Goal: Transaction & Acquisition: Book appointment/travel/reservation

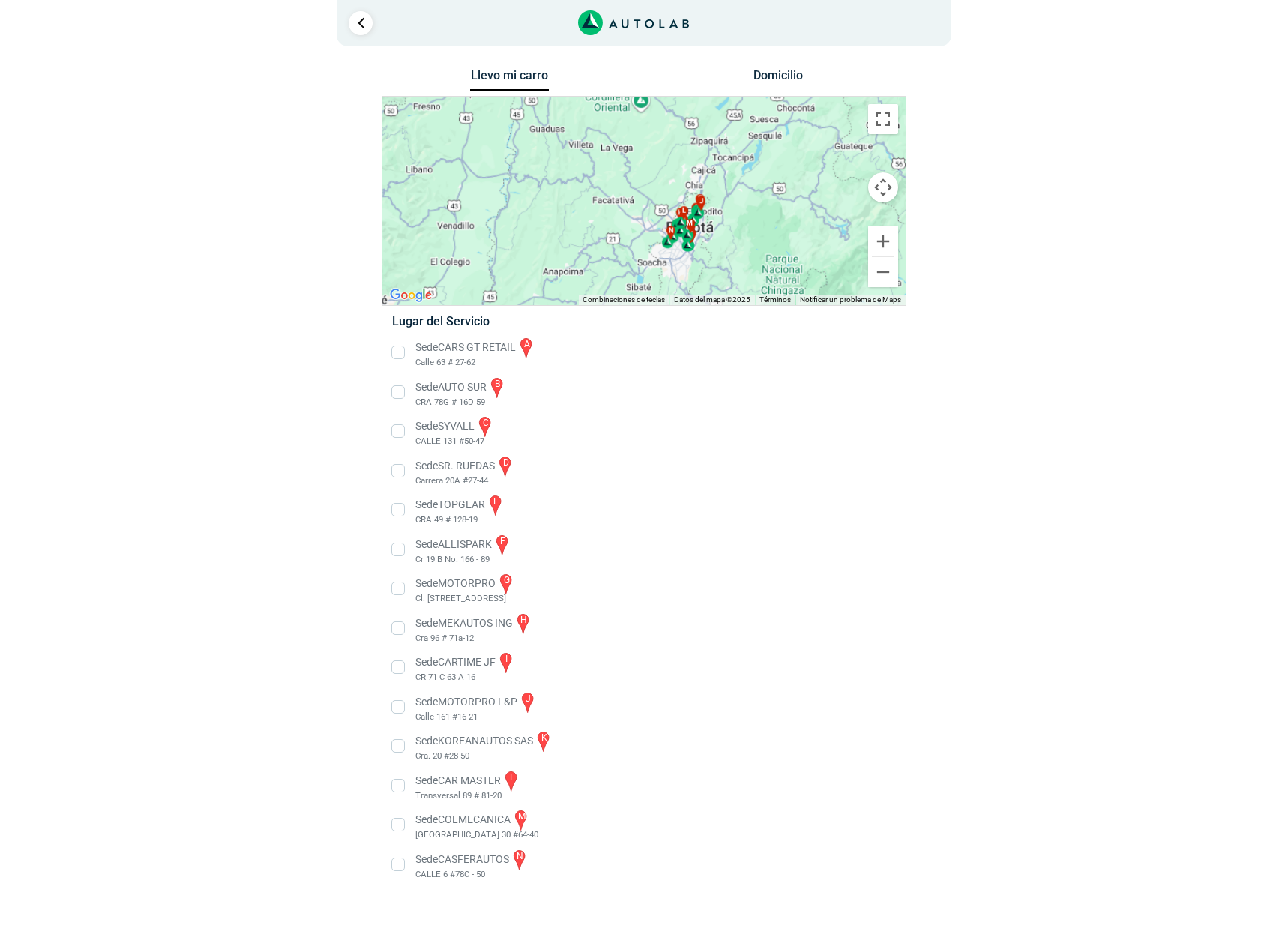
drag, startPoint x: 731, startPoint y: 257, endPoint x: 723, endPoint y: 217, distance: 40.8
click at [723, 217] on div "a b c d e f g" at bounding box center [644, 201] width 523 height 209
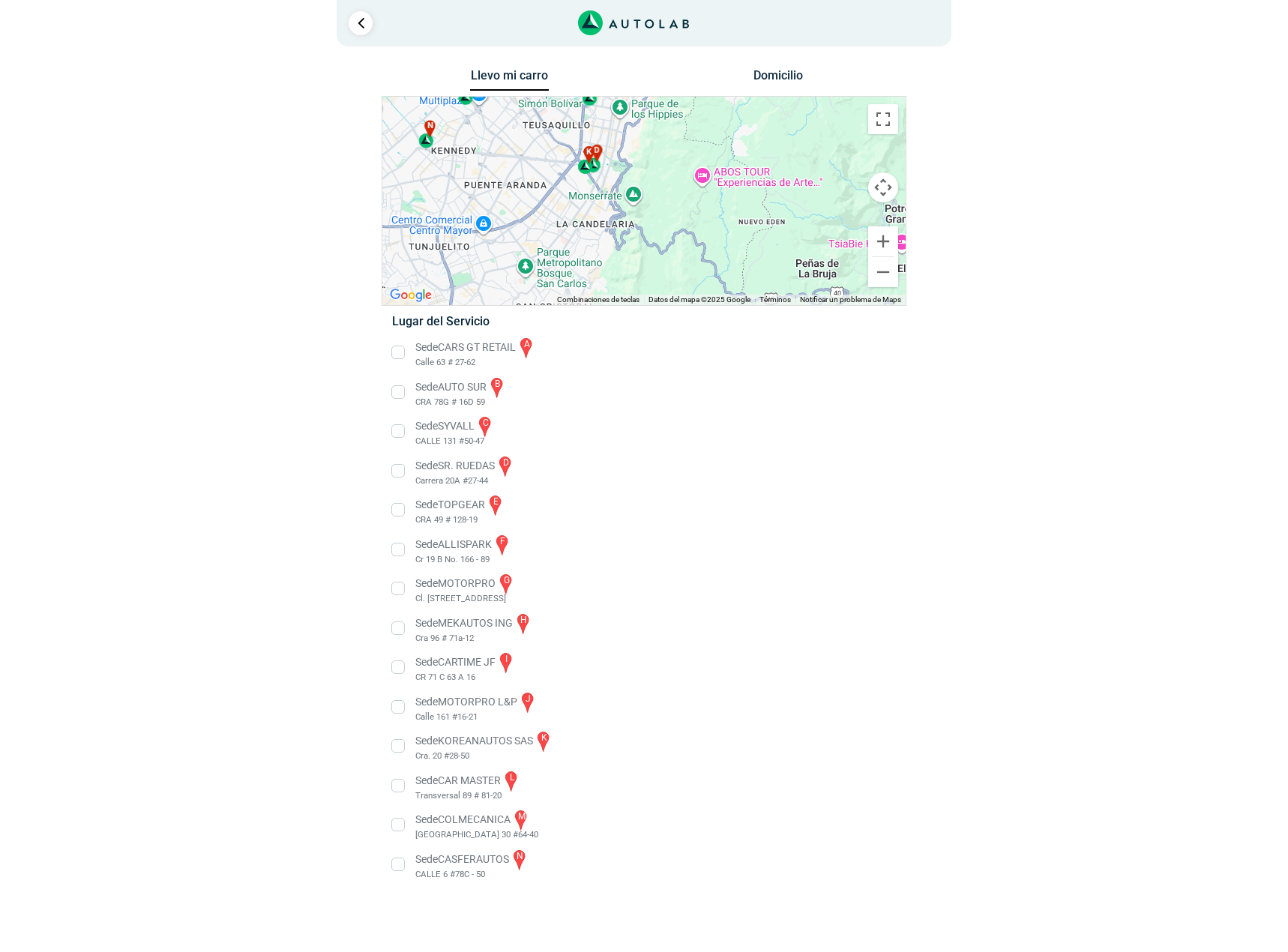
drag, startPoint x: 562, startPoint y: 189, endPoint x: 575, endPoint y: 246, distance: 58.5
click at [575, 246] on div "a b c d e f g" at bounding box center [644, 201] width 523 height 209
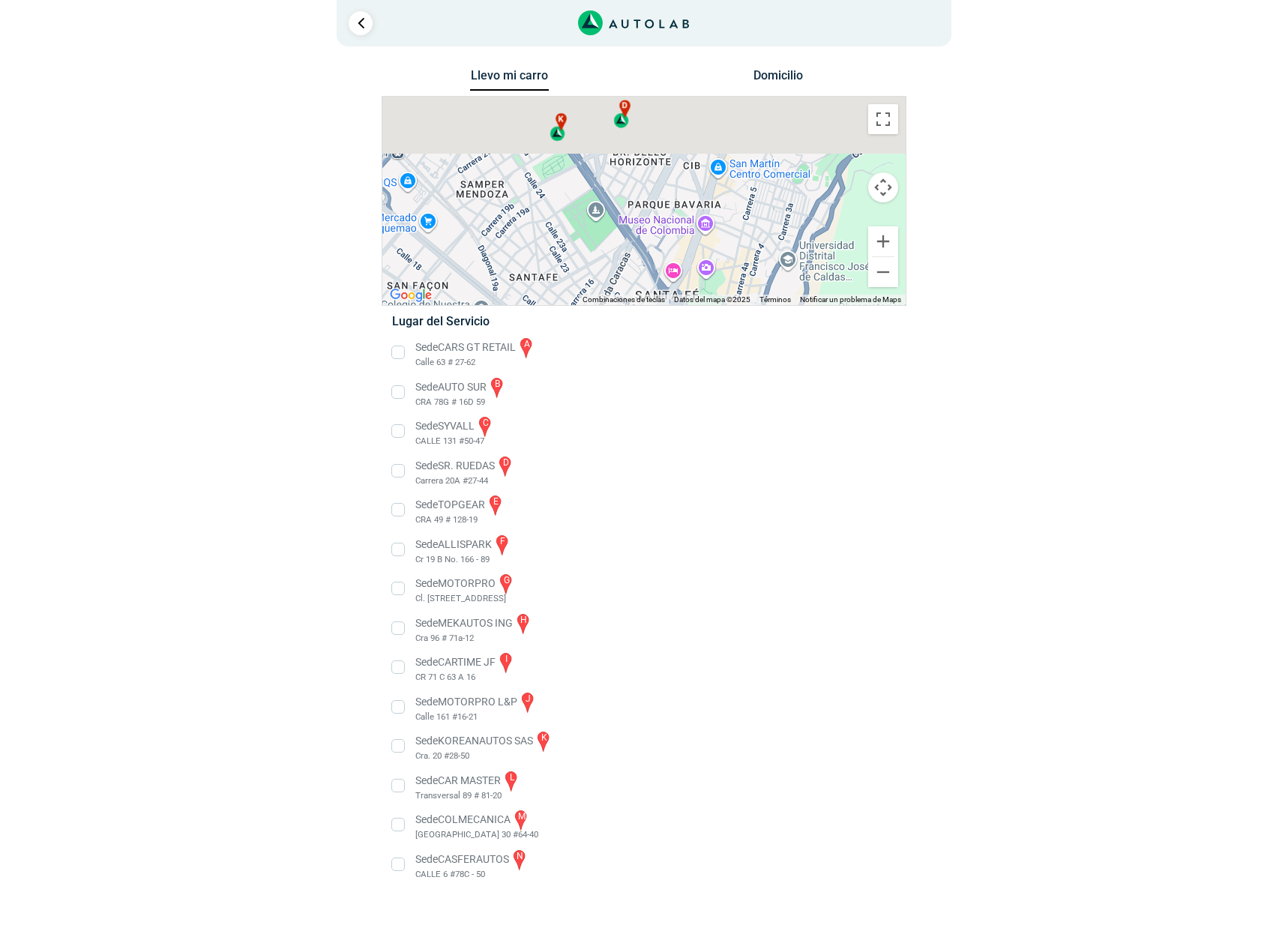
drag, startPoint x: 629, startPoint y: 158, endPoint x: 633, endPoint y: 285, distance: 127.1
click at [633, 285] on div "a b c d e f g" at bounding box center [644, 201] width 523 height 209
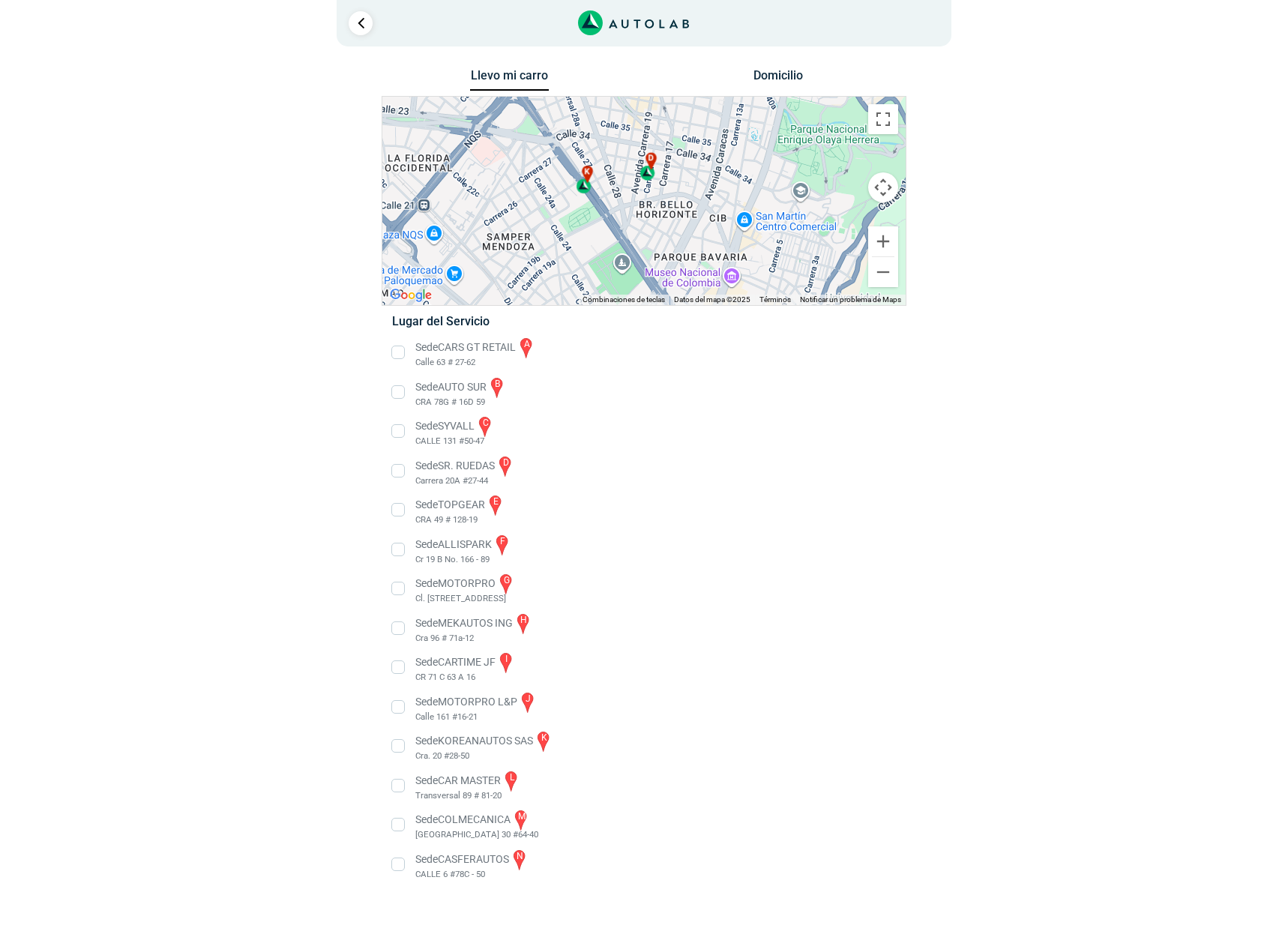
drag, startPoint x: 595, startPoint y: 184, endPoint x: 624, endPoint y: 233, distance: 56.9
click at [624, 233] on div "a b c d e f g" at bounding box center [644, 201] width 523 height 209
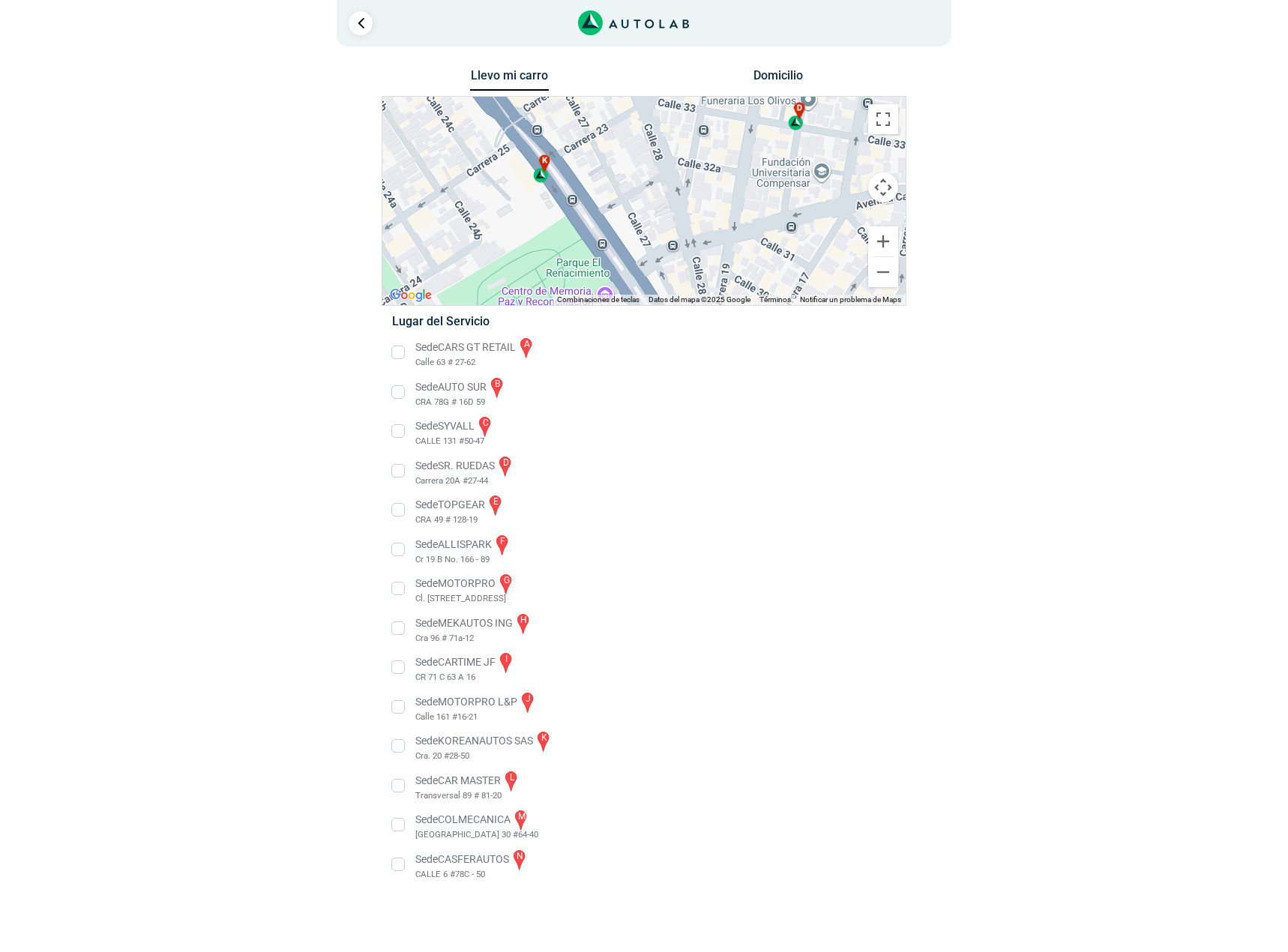
drag, startPoint x: 588, startPoint y: 163, endPoint x: 630, endPoint y: 226, distance: 75.7
click at [630, 226] on div "a b c d e f g" at bounding box center [644, 201] width 523 height 209
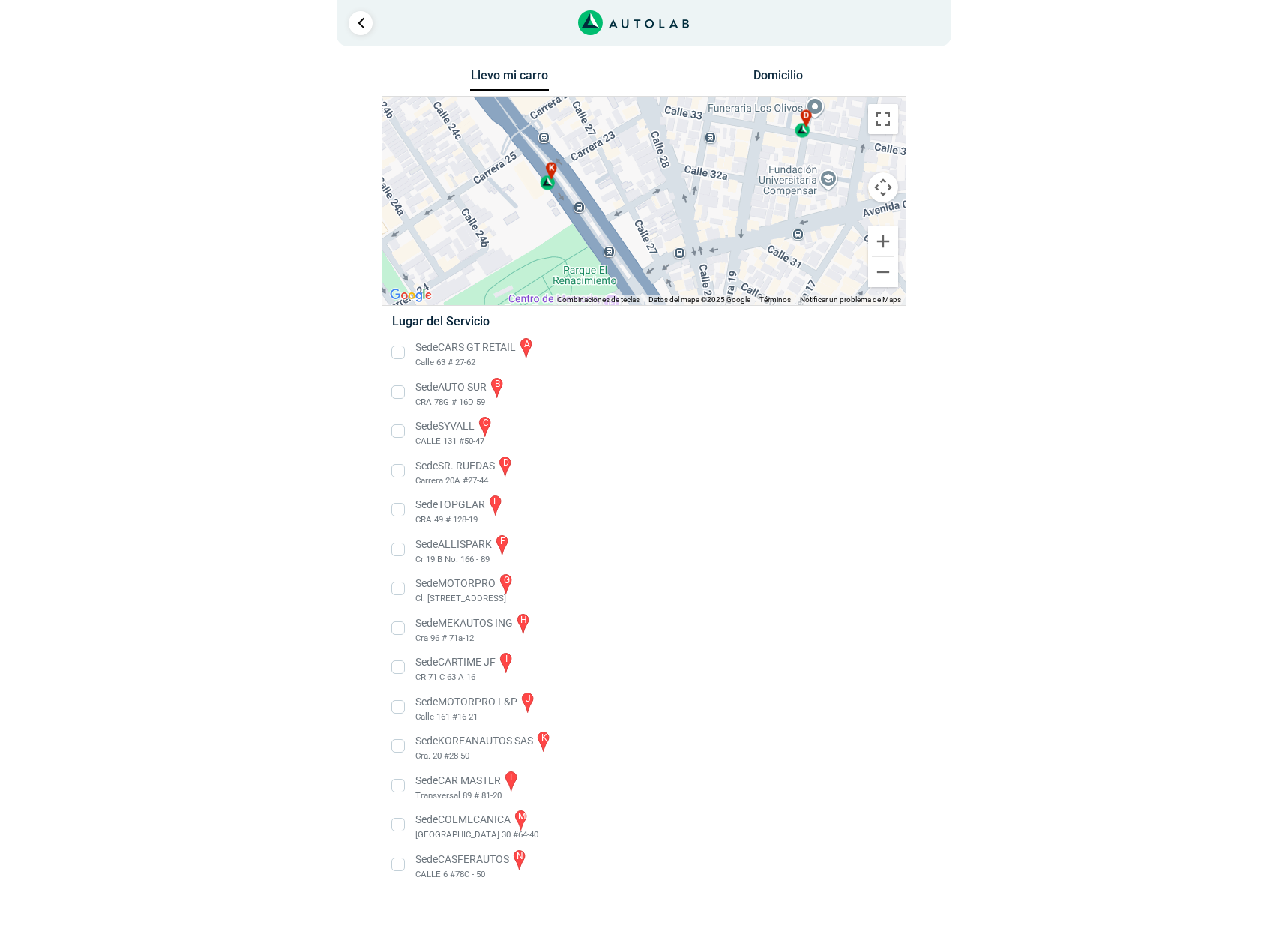
click at [541, 184] on div "k" at bounding box center [548, 176] width 17 height 29
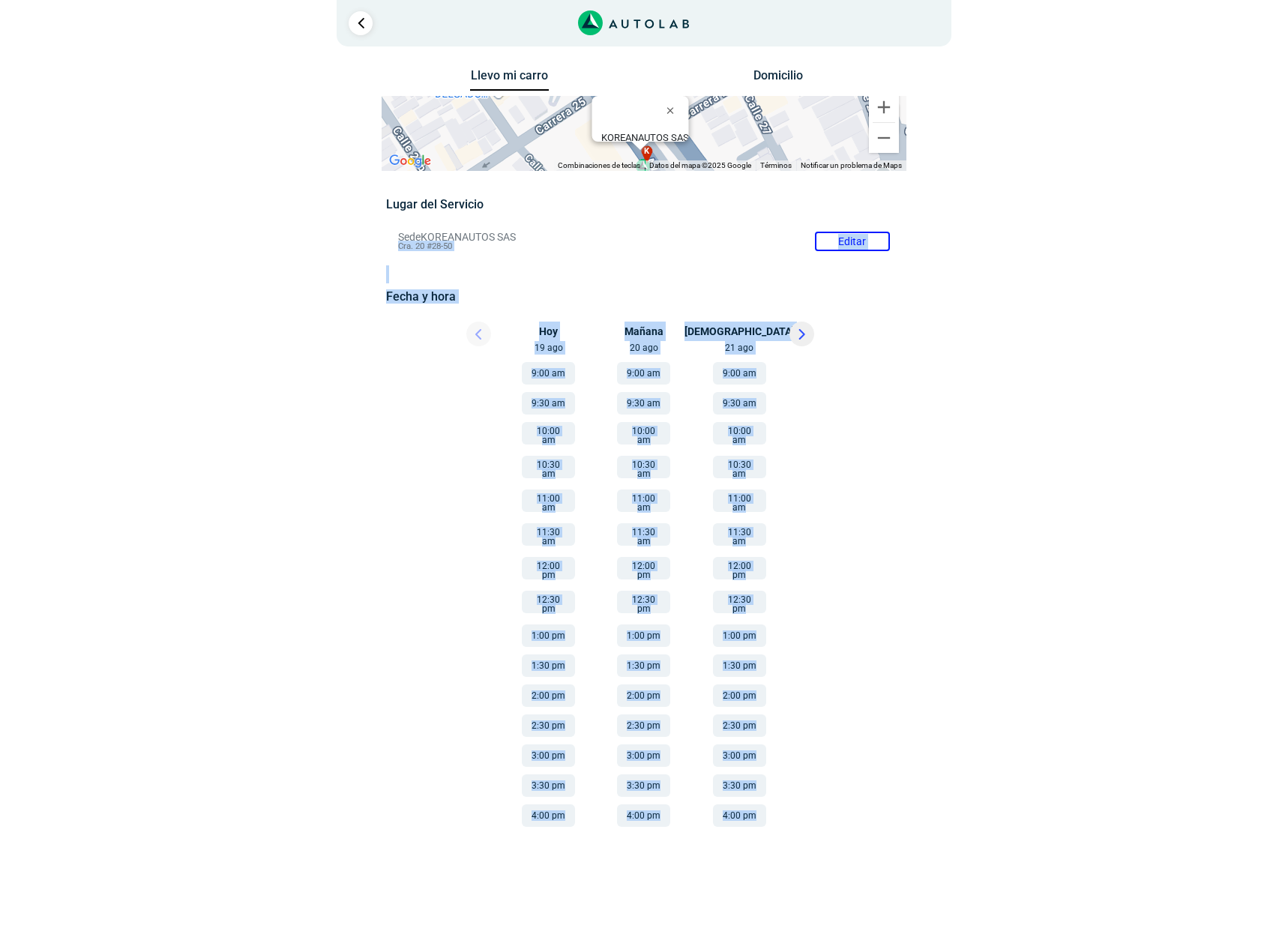
drag, startPoint x: 1006, startPoint y: 230, endPoint x: 948, endPoint y: 360, distance: 142.4
click at [988, 399] on div "Llevo mi carro [GEOGRAPHIC_DATA] ← Mover a la izquierda → Mover a la derecha ↑ …" at bounding box center [644, 456] width 728 height 782
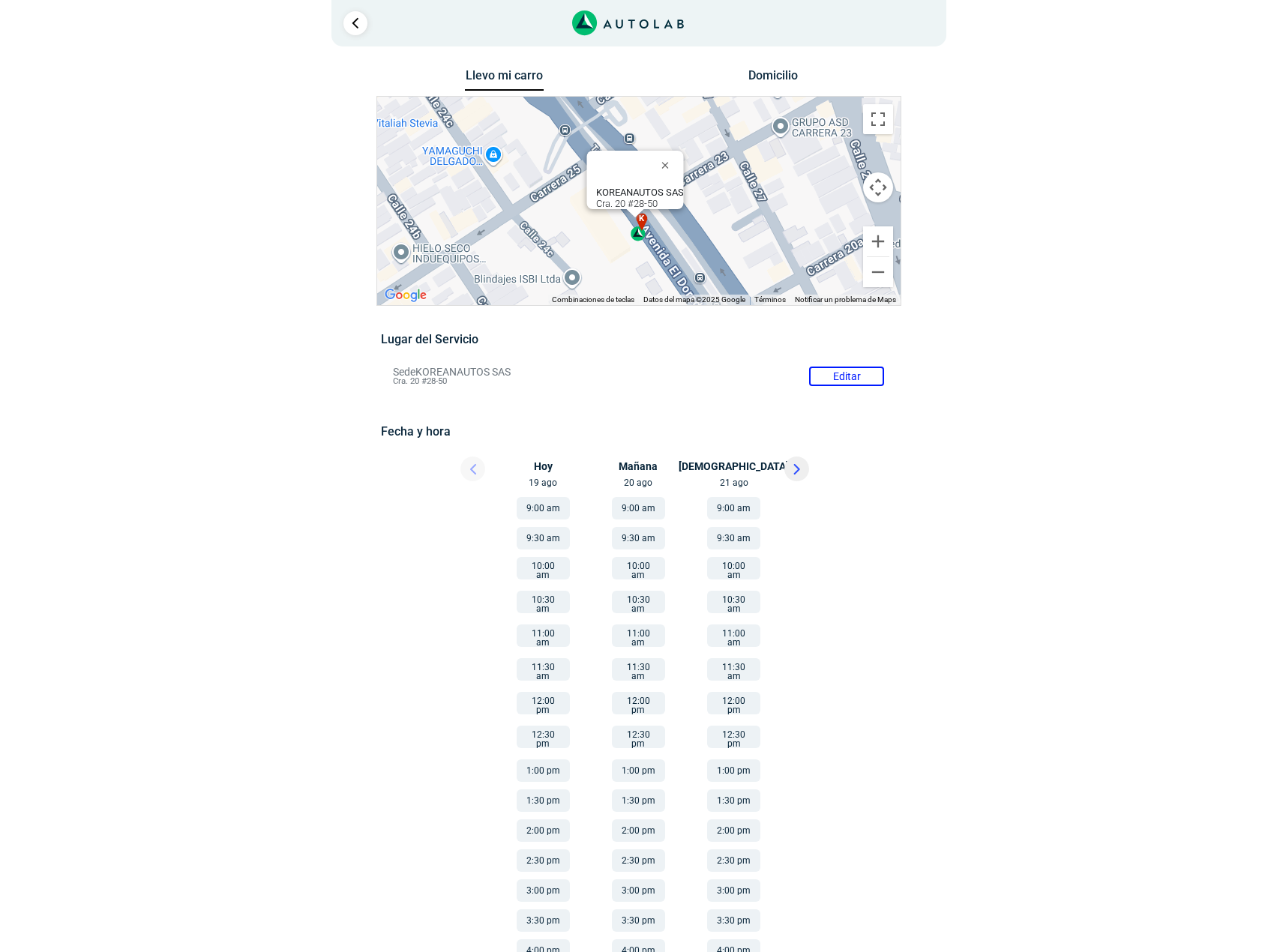
click at [595, 191] on div "KOREANAUTOS SAS Cra. 20 #28-50" at bounding box center [638, 198] width 87 height 22
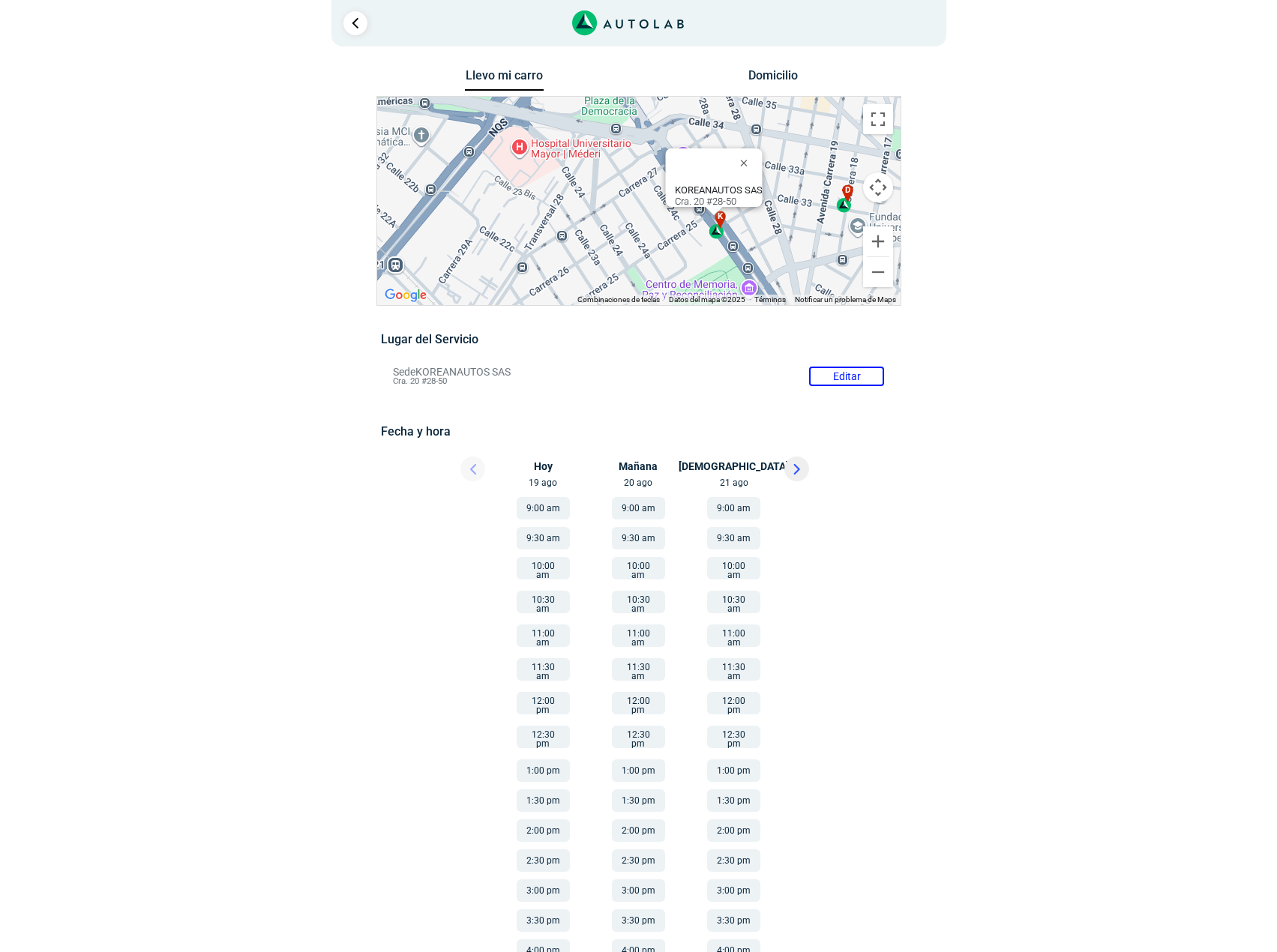
drag, startPoint x: 792, startPoint y: 210, endPoint x: 709, endPoint y: 201, distance: 83.5
click at [705, 201] on div "a b c d e f g" at bounding box center [638, 201] width 523 height 209
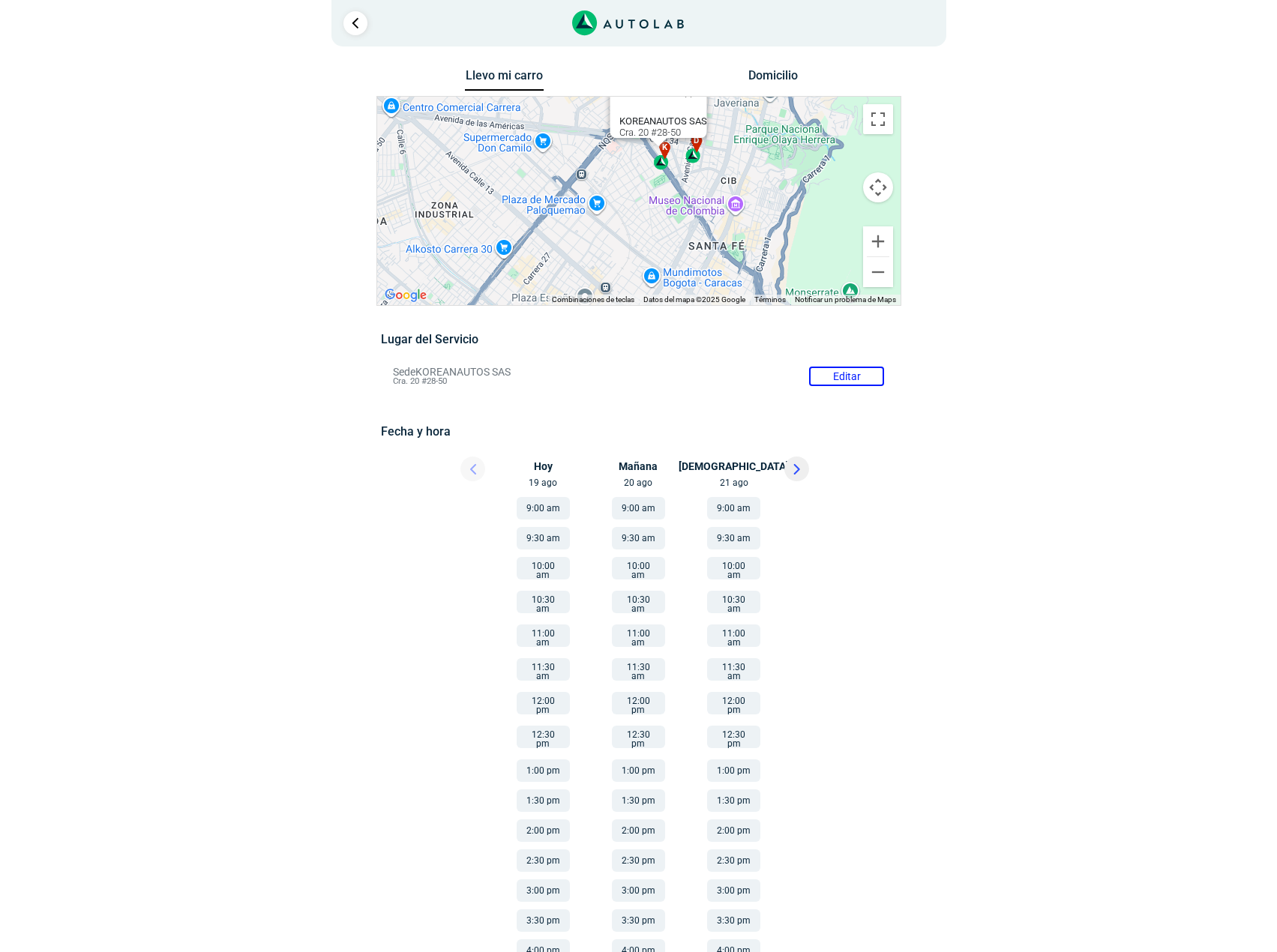
drag, startPoint x: 750, startPoint y: 241, endPoint x: 704, endPoint y: 184, distance: 73.2
click at [704, 184] on div "a b c d e f g" at bounding box center [638, 201] width 523 height 209
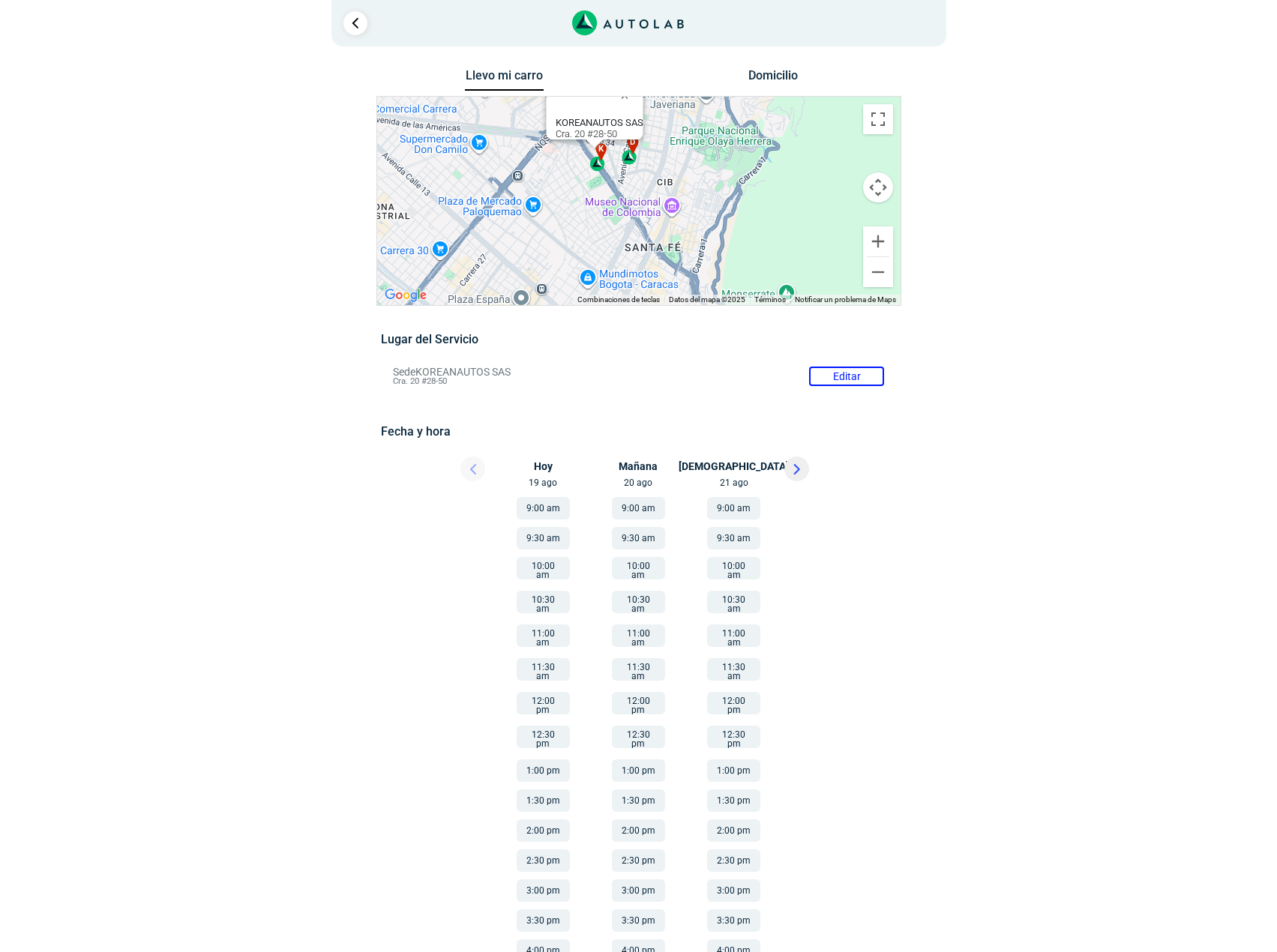
drag, startPoint x: 609, startPoint y: 189, endPoint x: 631, endPoint y: 258, distance: 72.4
click at [630, 266] on div "a b c d e f g" at bounding box center [638, 201] width 523 height 209
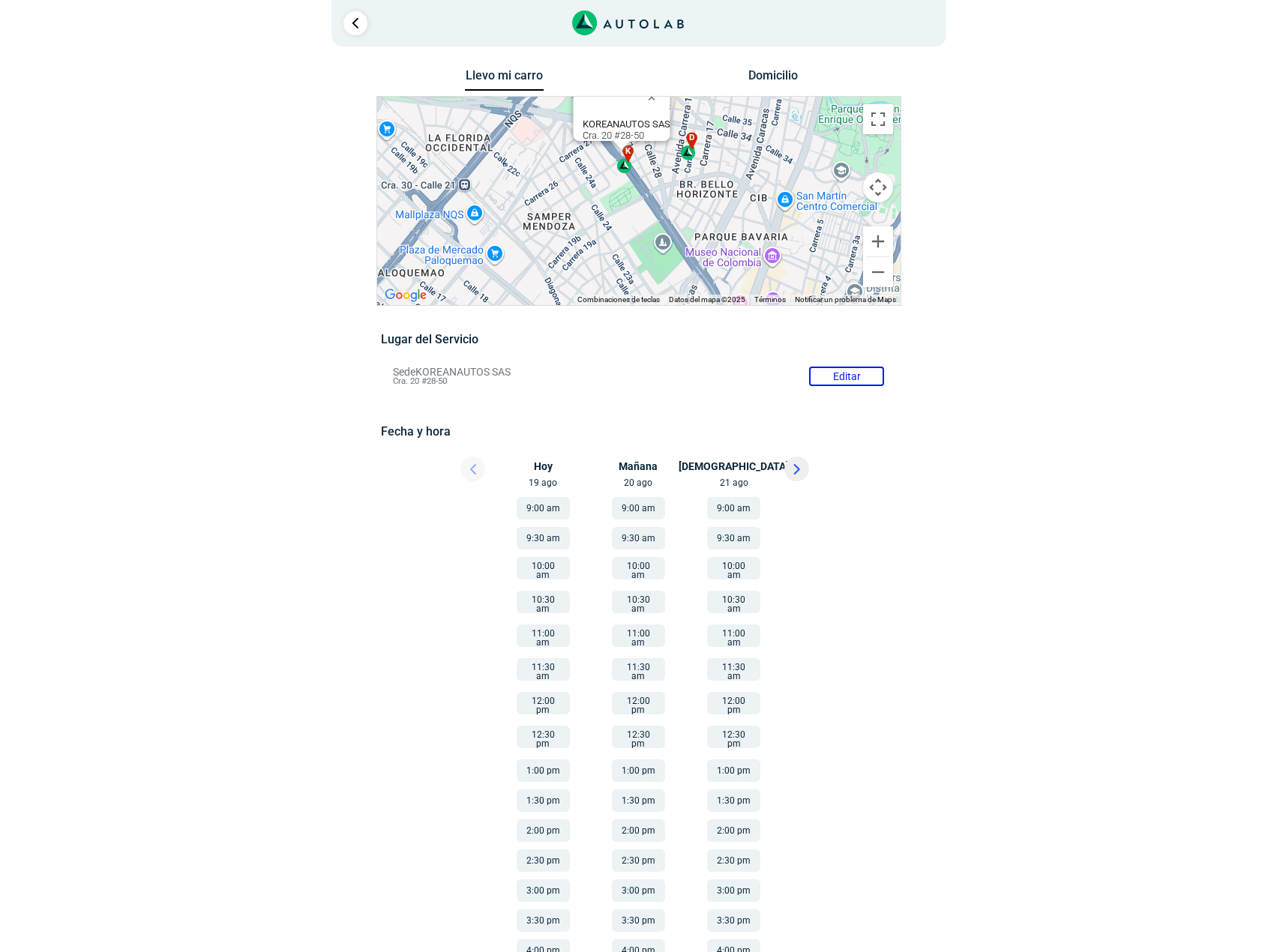
click at [691, 156] on div "d" at bounding box center [688, 145] width 17 height 29
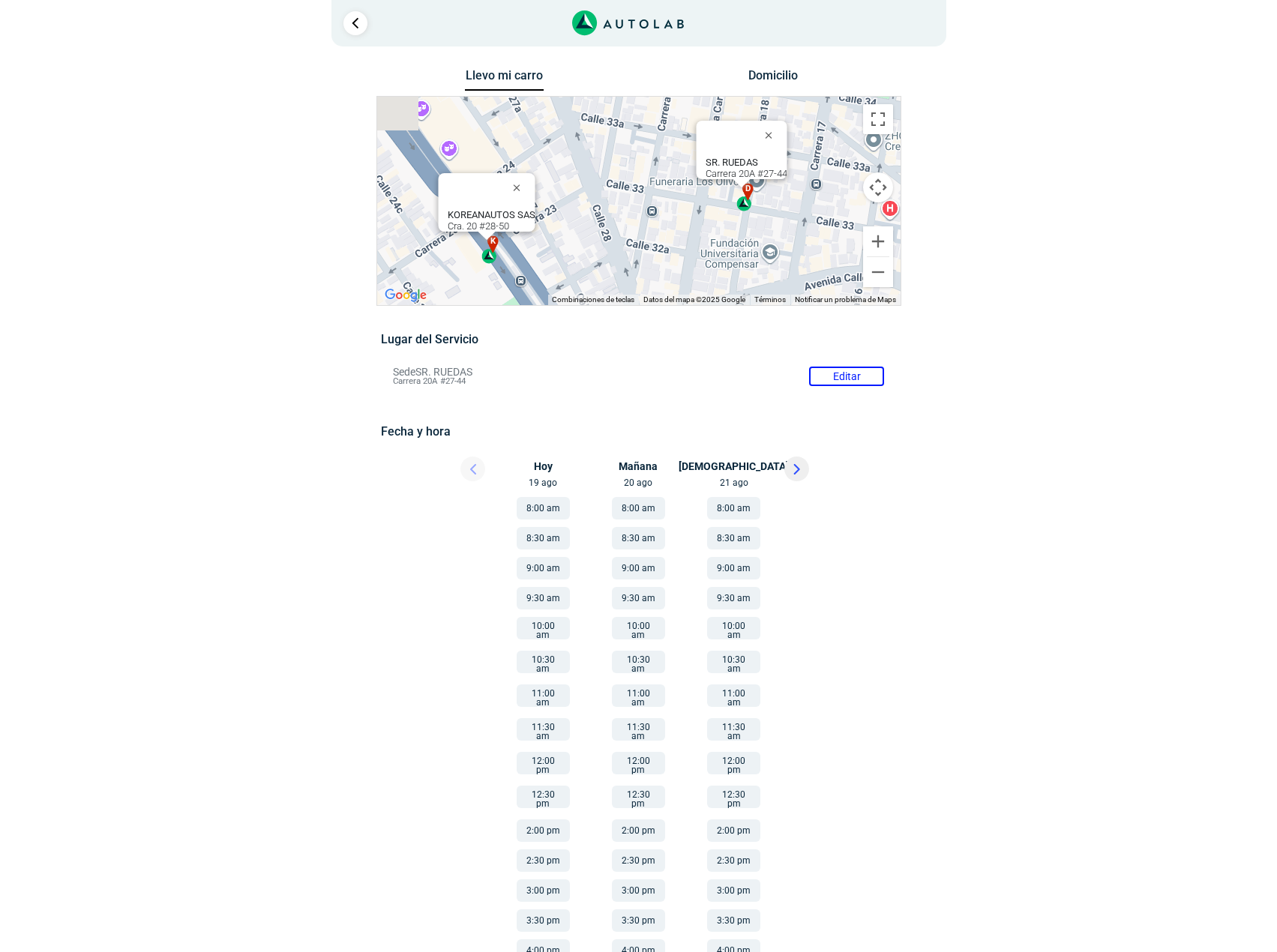
drag, startPoint x: 595, startPoint y: 233, endPoint x: 691, endPoint y: 225, distance: 96.3
click at [693, 224] on div "a b c d e f g" at bounding box center [638, 201] width 523 height 209
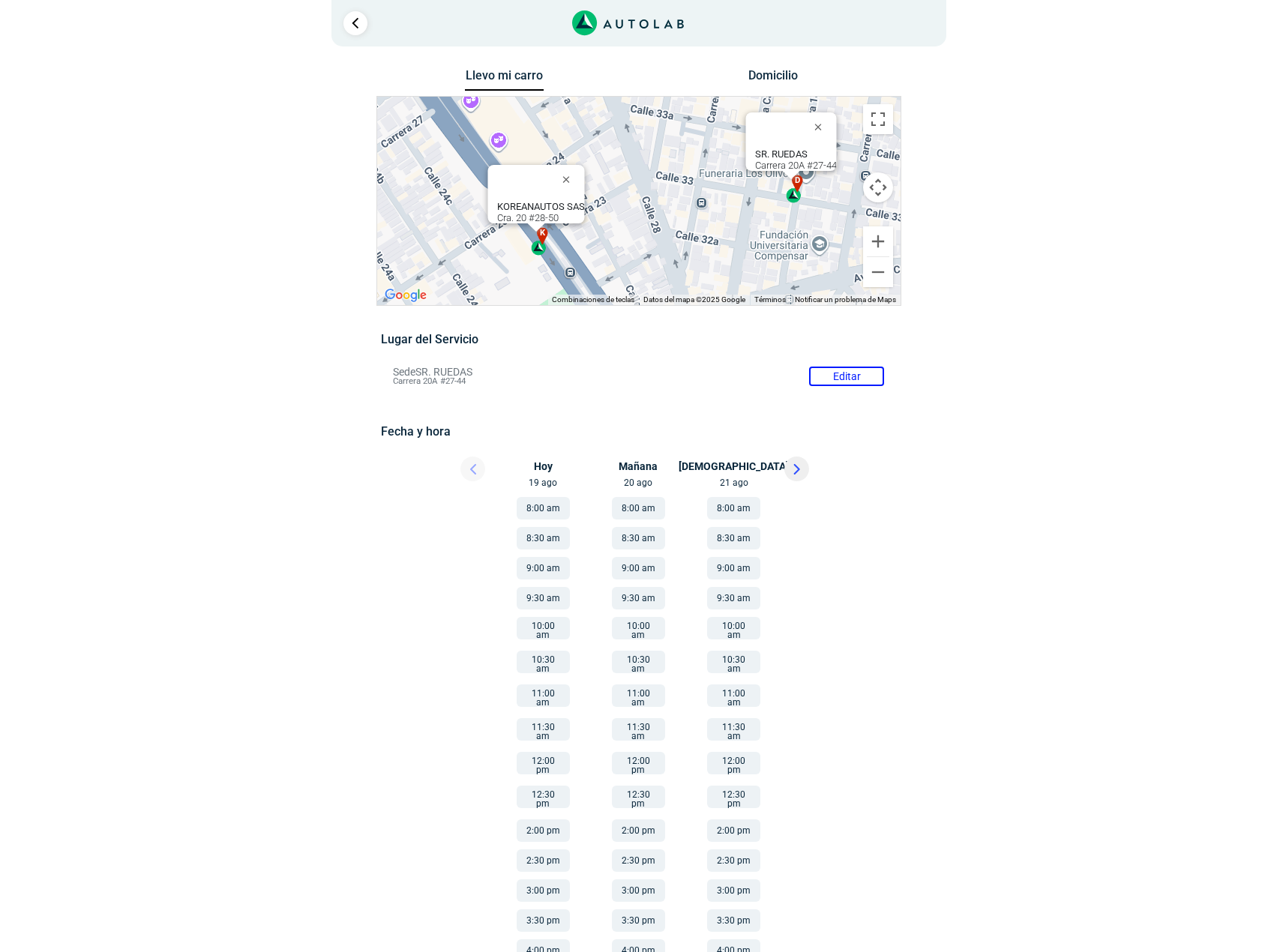
click at [538, 255] on div "k" at bounding box center [539, 241] width 17 height 29
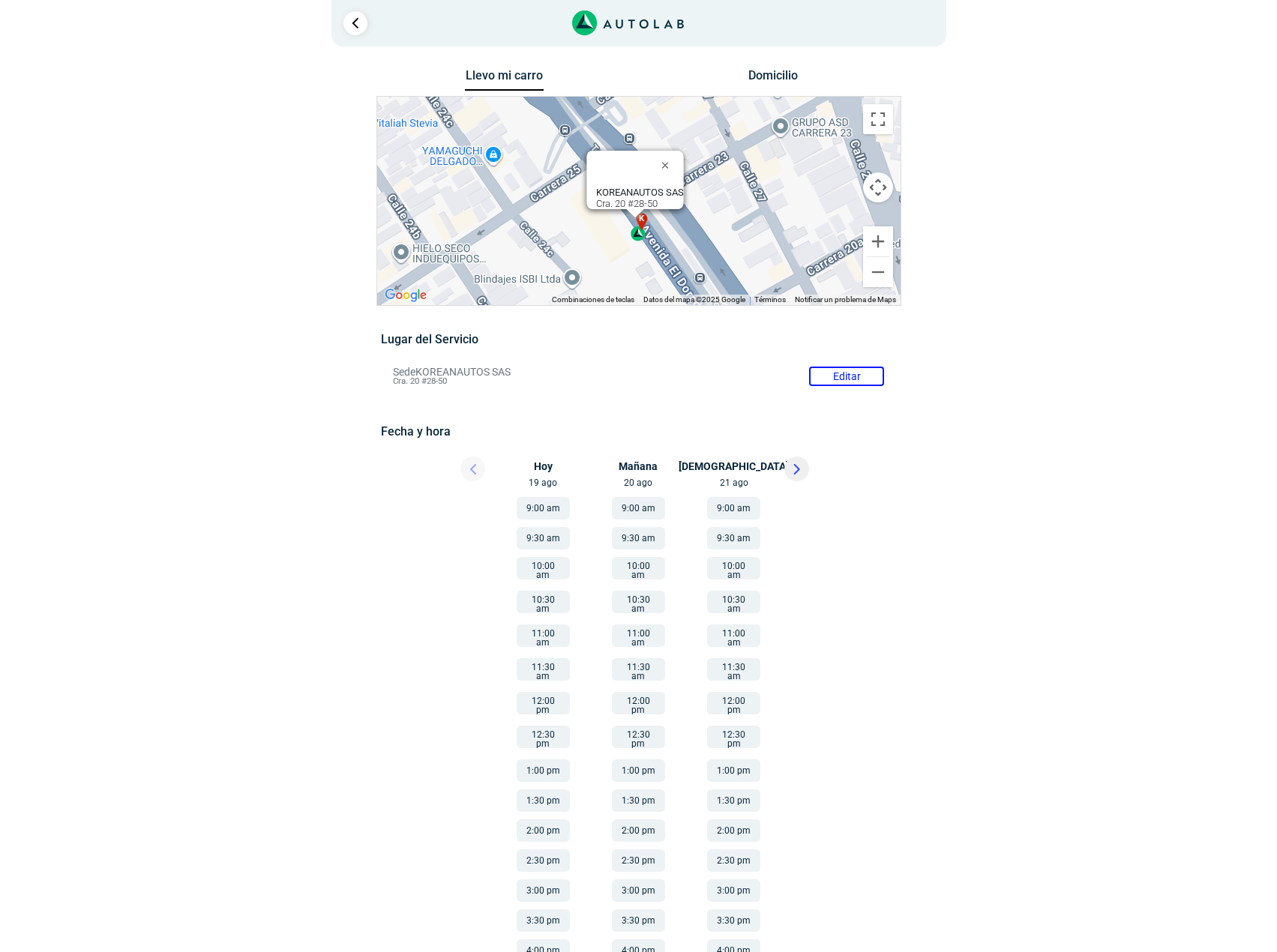
click at [598, 187] on b "KOREANAUTOS SAS" at bounding box center [638, 192] width 87 height 11
copy b "KOREANAUTOS SAS"
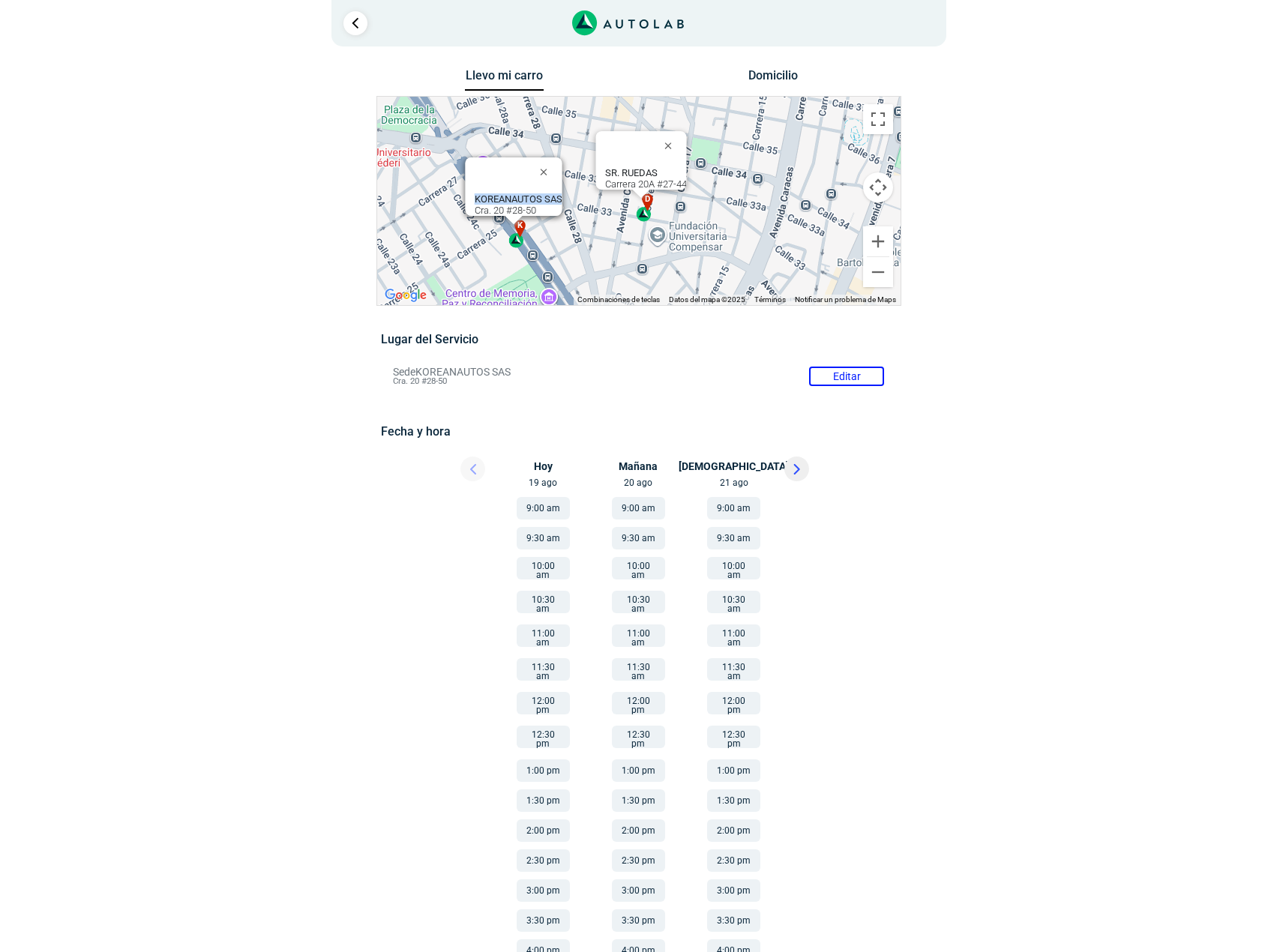
drag, startPoint x: 777, startPoint y: 160, endPoint x: 546, endPoint y: 244, distance: 245.8
click at [546, 244] on div "a b c d e f g" at bounding box center [638, 201] width 523 height 209
click at [636, 167] on b "SR. RUEDAS" at bounding box center [630, 173] width 52 height 11
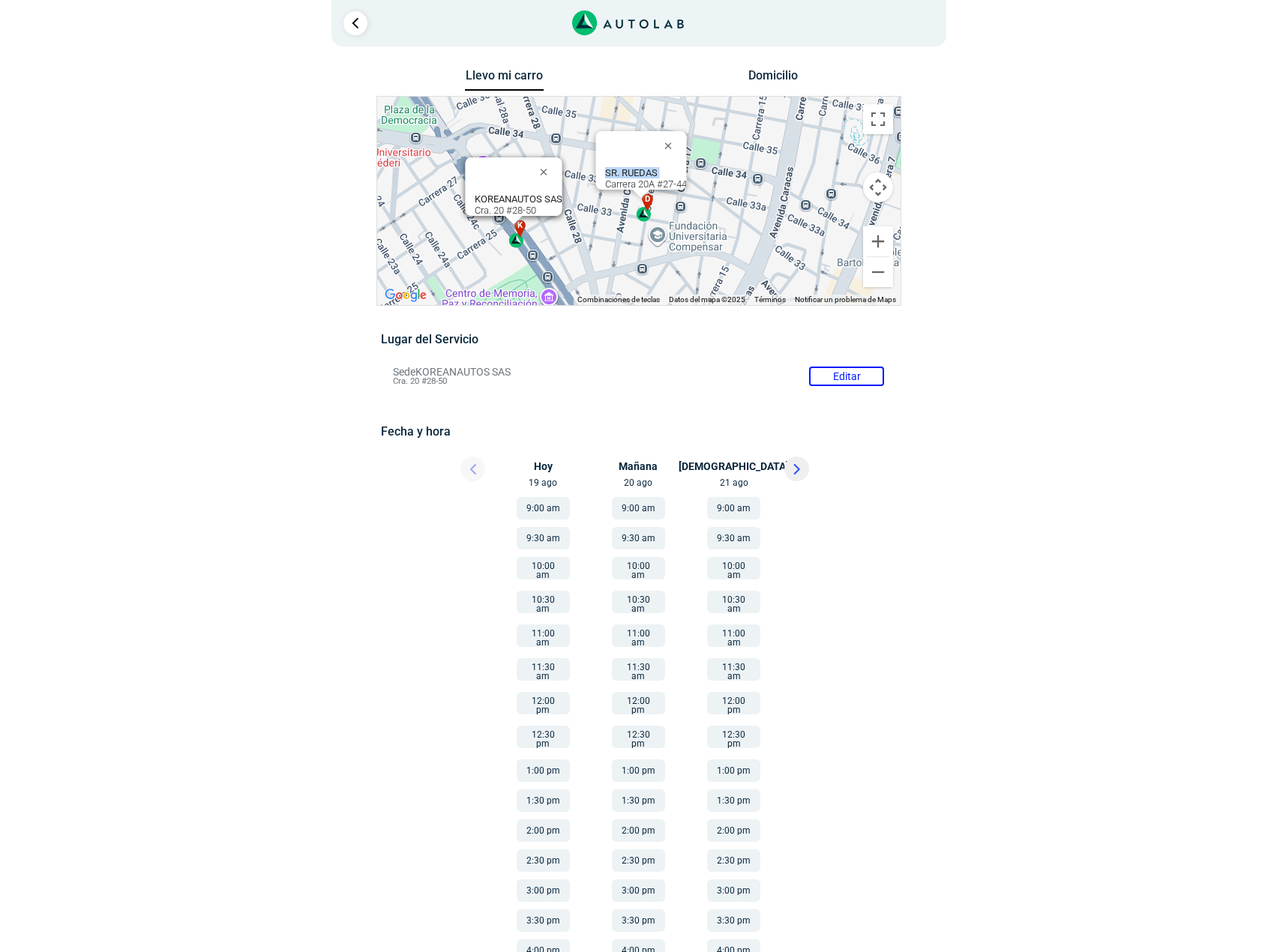
copy b "SR. RUEDAS"
